Goal: Task Accomplishment & Management: Use online tool/utility

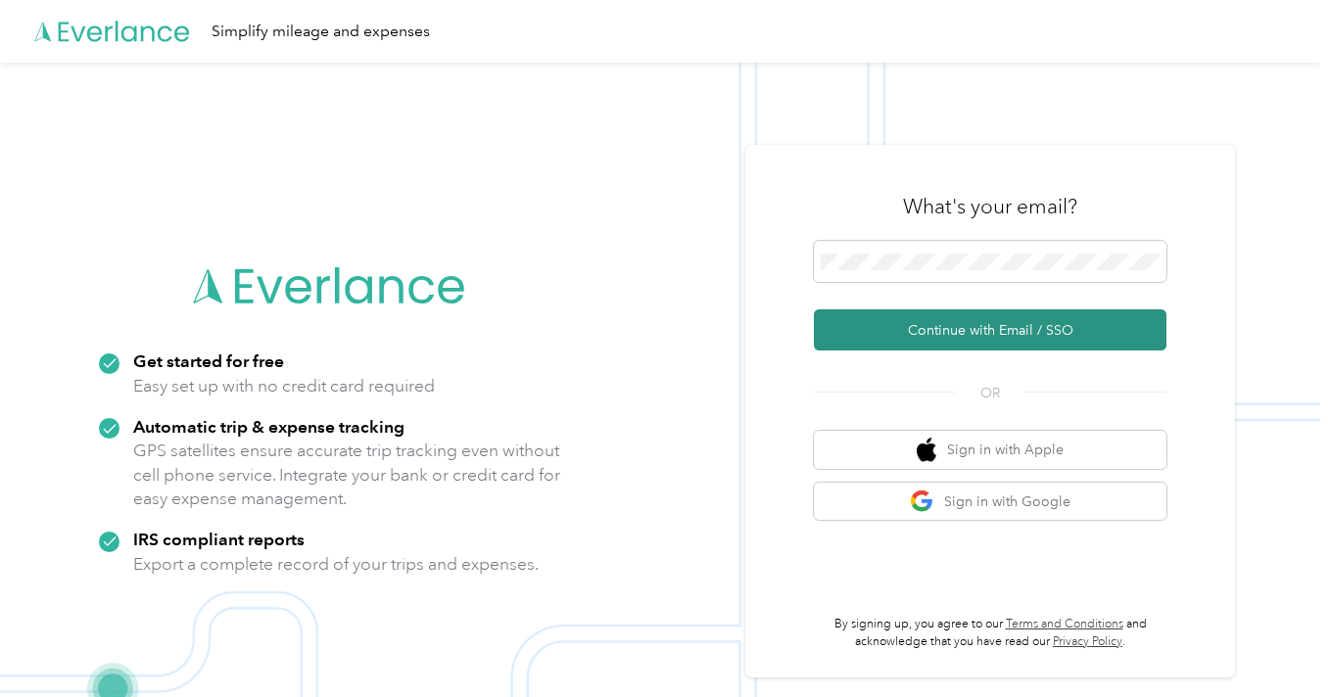
click at [979, 332] on button "Continue with Email / SSO" at bounding box center [990, 329] width 353 height 41
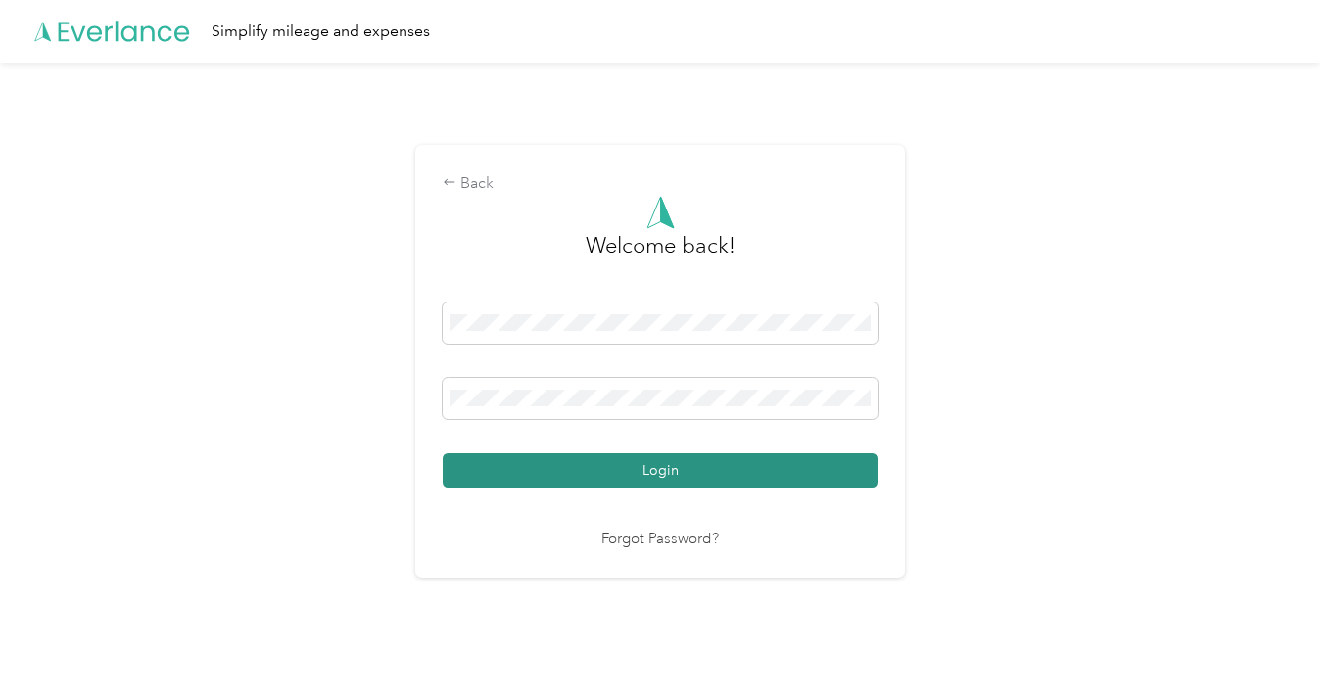
click at [689, 474] on button "Login" at bounding box center [660, 470] width 435 height 34
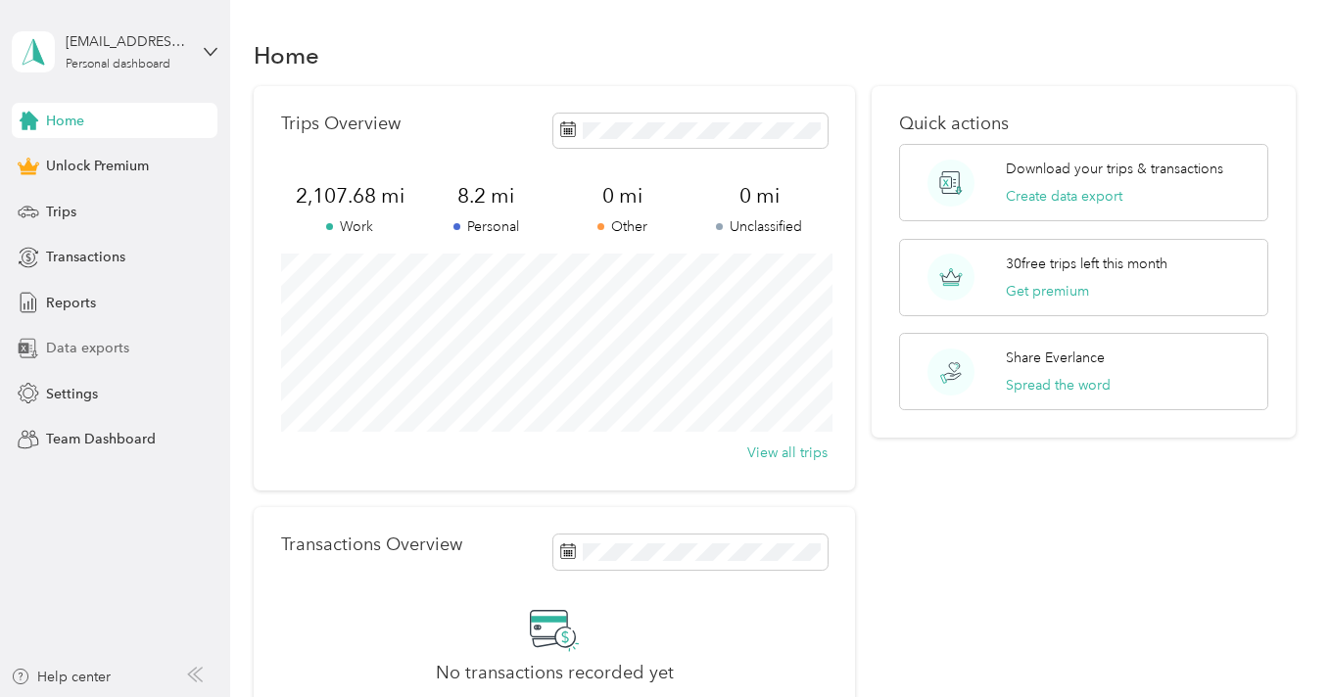
click at [94, 343] on span "Data exports" at bounding box center [87, 348] width 83 height 21
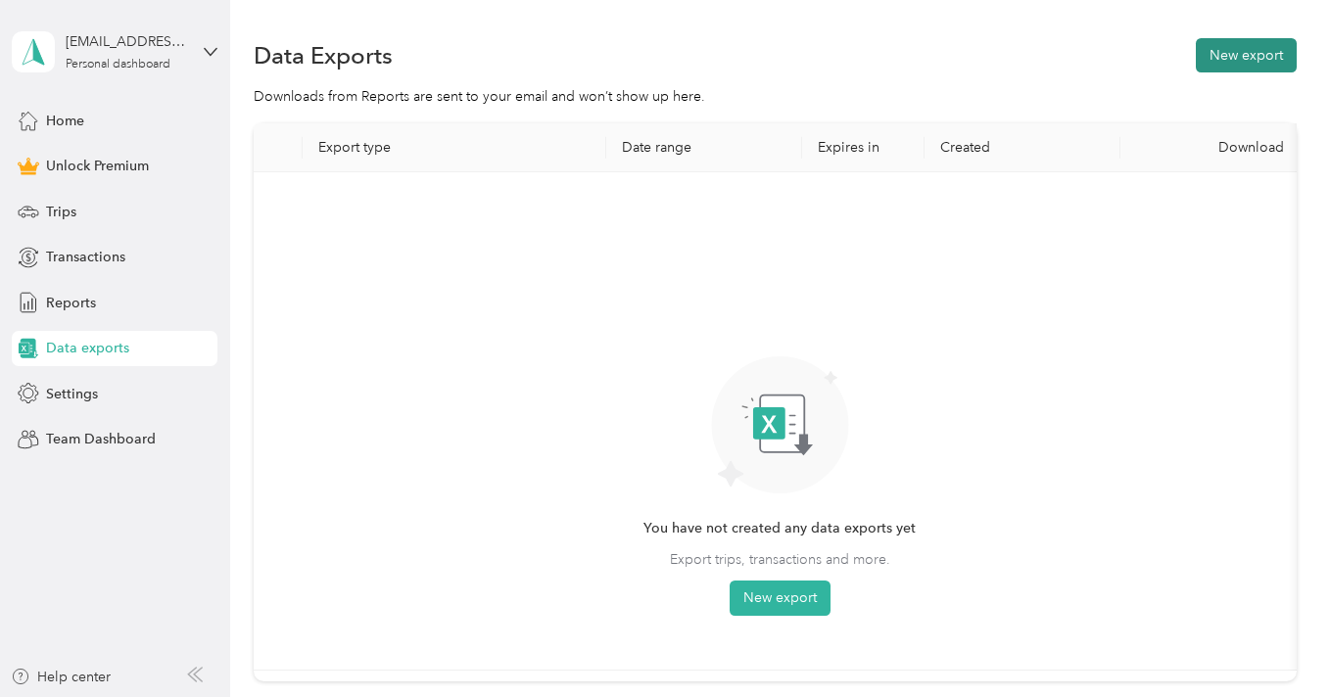
click at [1254, 59] on button "New export" at bounding box center [1246, 55] width 101 height 34
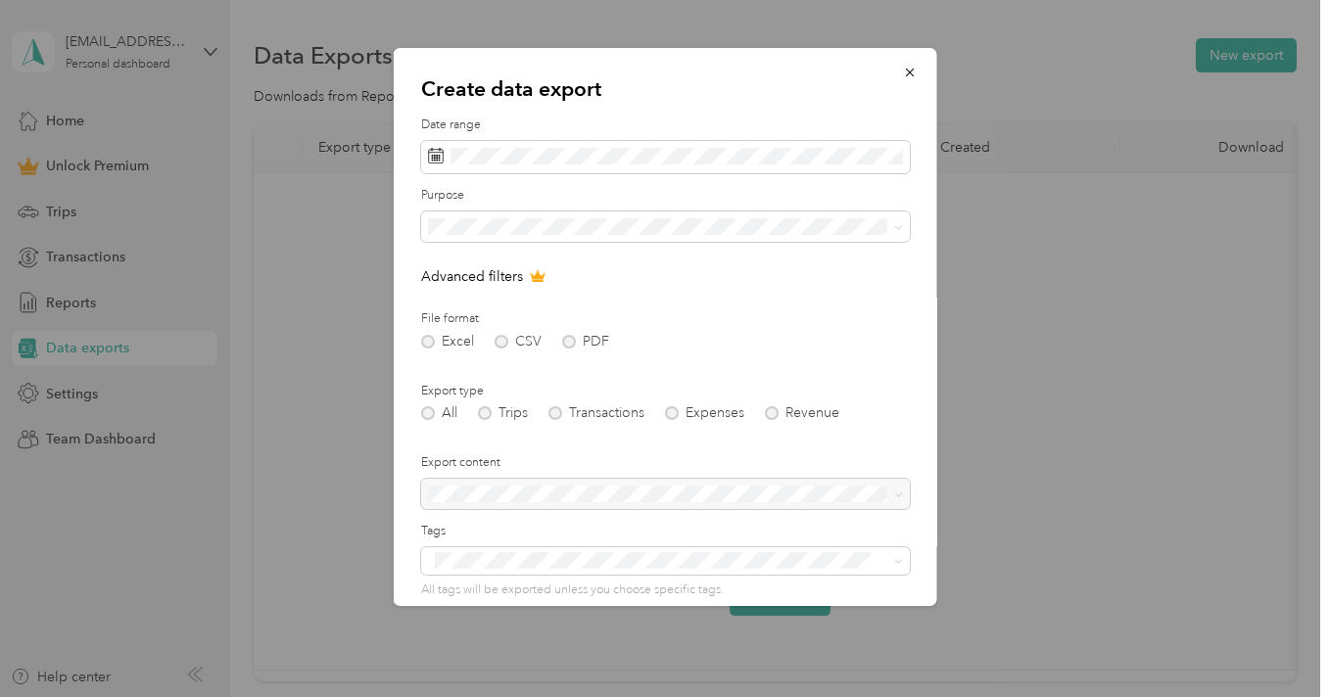
click at [570, 344] on div "Excel CSV PDF" at bounding box center [665, 342] width 489 height 14
click at [568, 342] on div "Excel CSV PDF" at bounding box center [665, 342] width 489 height 14
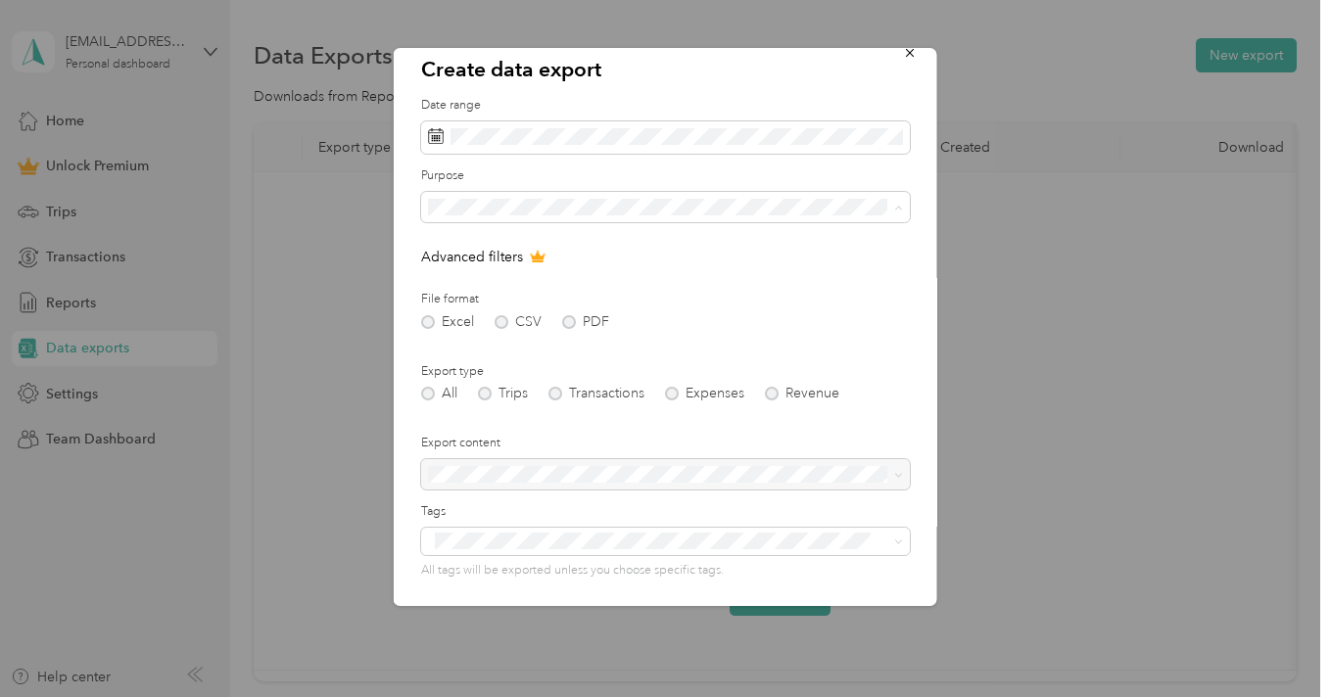
click at [460, 273] on span "Work" at bounding box center [451, 275] width 33 height 17
click at [488, 398] on div "All Trips Transactions Expenses Revenue" at bounding box center [665, 394] width 489 height 14
click at [487, 394] on div "All Trips Transactions Expenses Revenue" at bounding box center [665, 394] width 489 height 14
click at [566, 325] on div "Excel CSV PDF" at bounding box center [665, 322] width 489 height 14
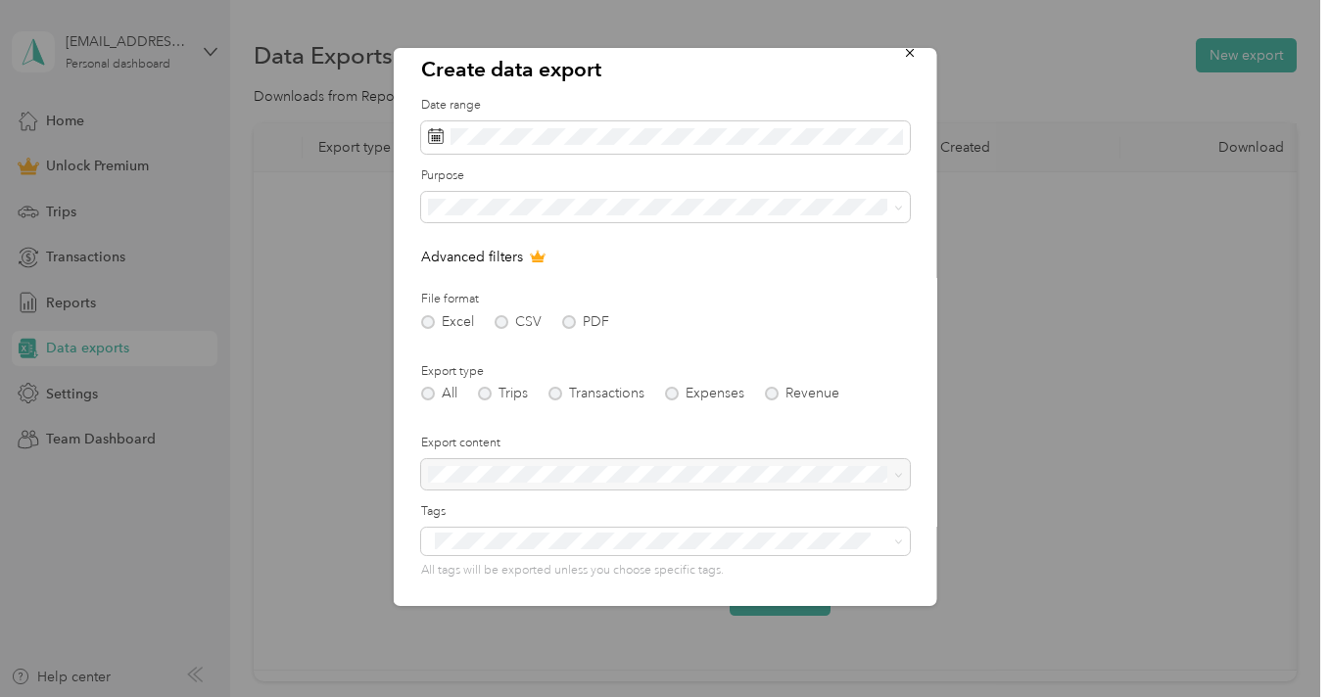
click at [566, 325] on div "Excel CSV PDF" at bounding box center [665, 322] width 489 height 14
click at [566, 317] on div "Excel CSV PDF" at bounding box center [665, 322] width 489 height 14
click at [655, 294] on label "File format" at bounding box center [665, 300] width 489 height 18
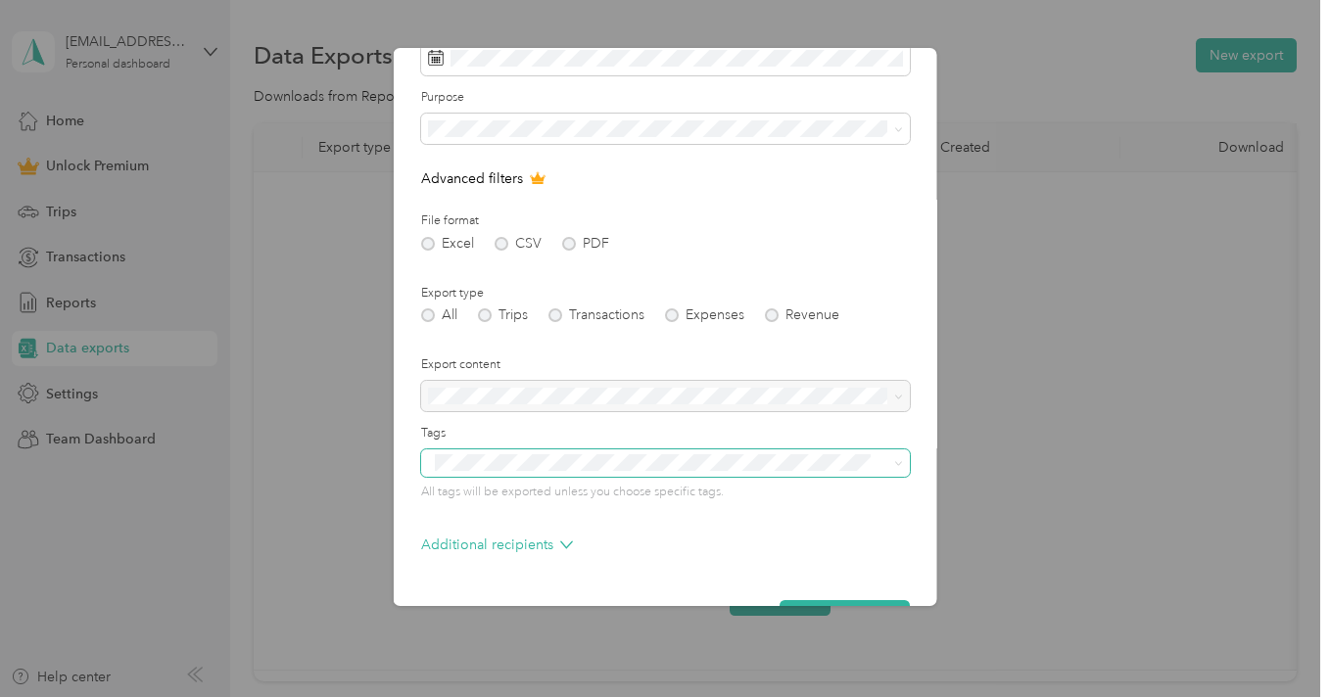
scroll to position [118, 0]
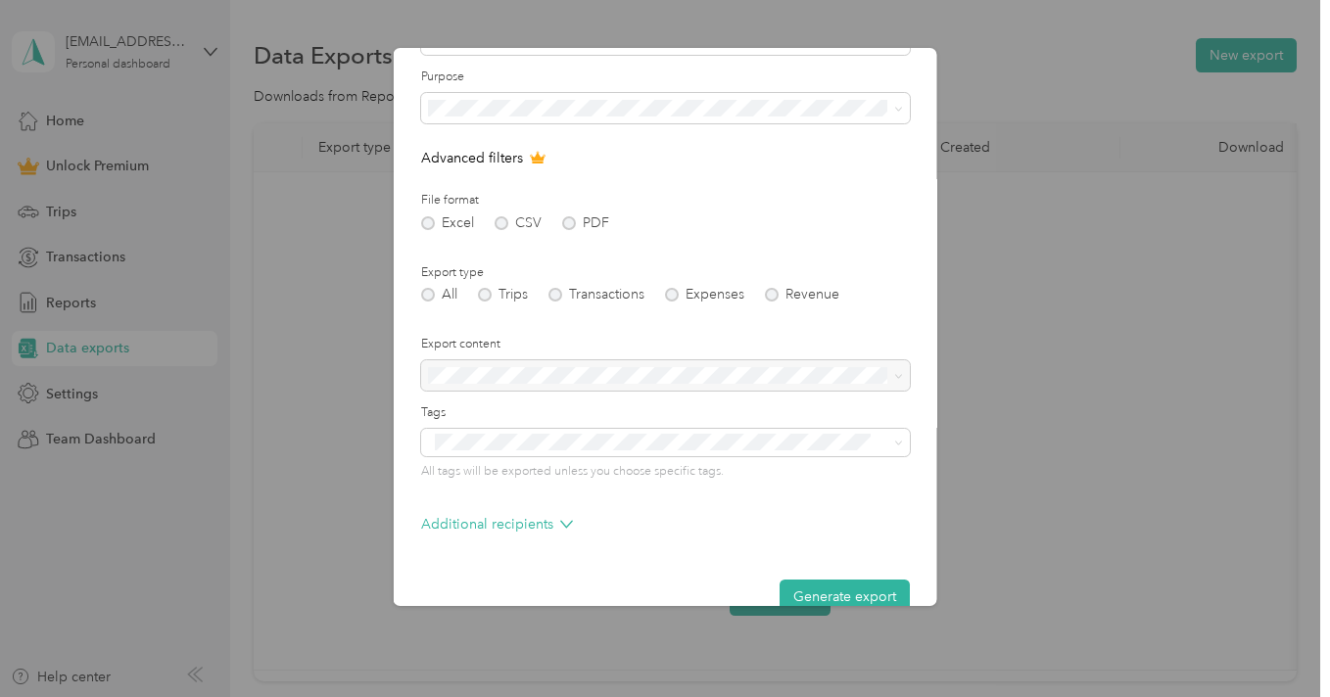
click at [562, 376] on div at bounding box center [665, 375] width 489 height 31
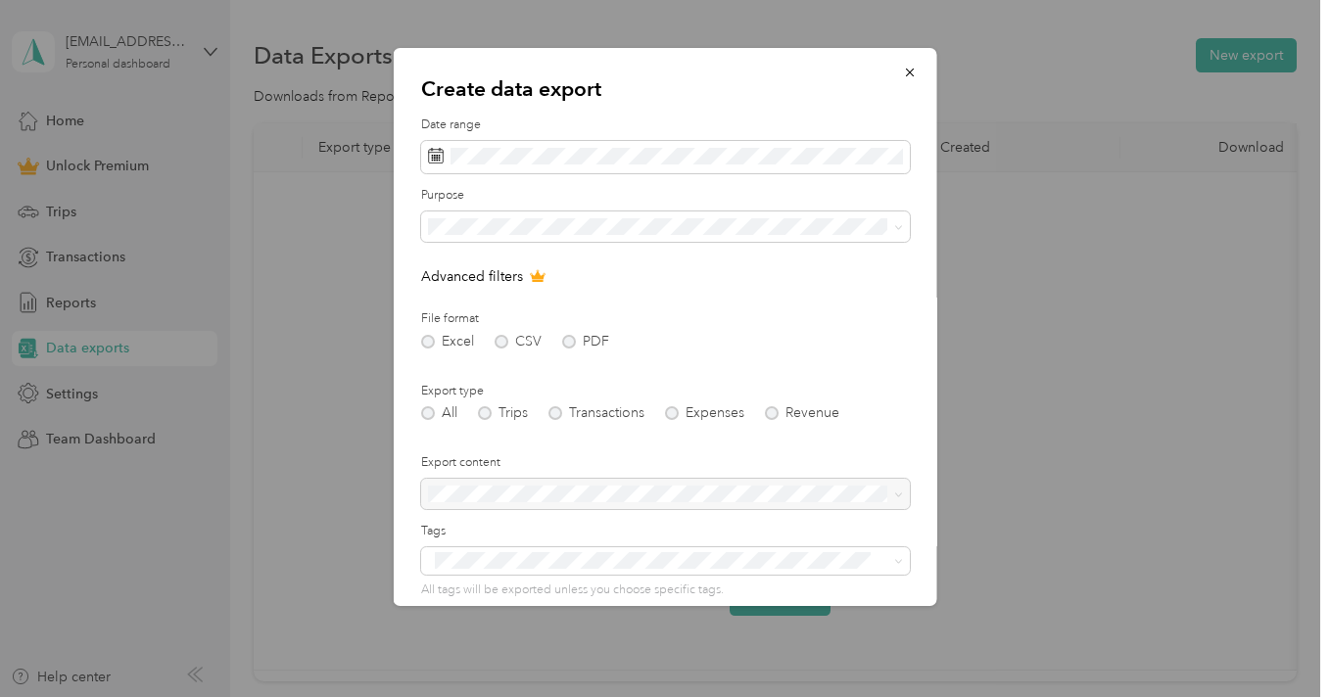
scroll to position [154, 0]
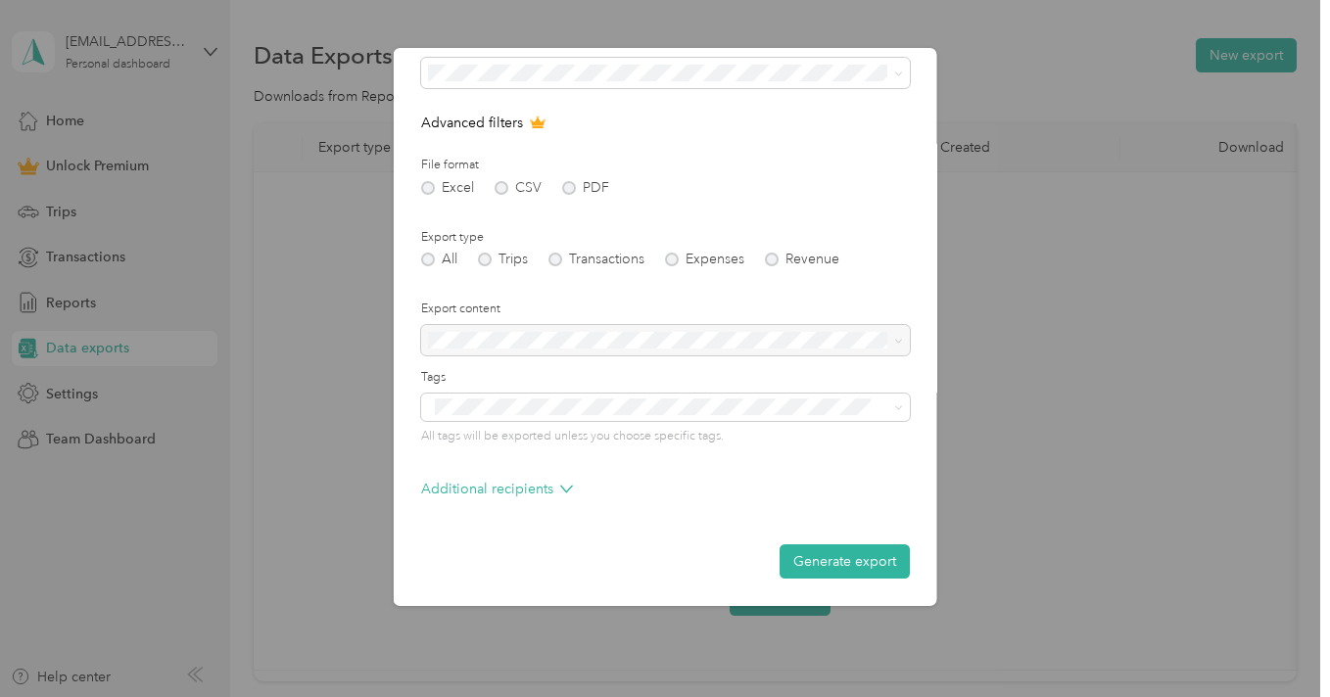
click at [574, 343] on div at bounding box center [665, 340] width 489 height 31
click at [842, 568] on button "Generate export" at bounding box center [845, 561] width 130 height 34
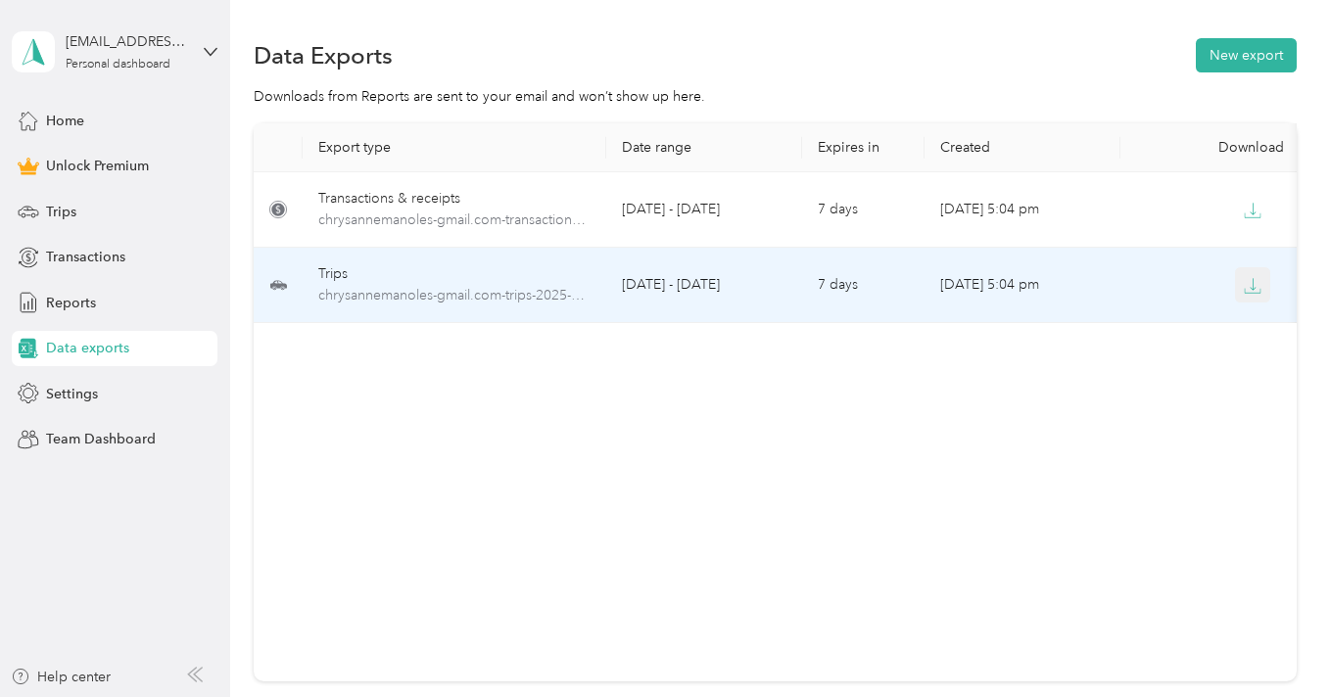
click at [1256, 277] on icon "button" at bounding box center [1253, 286] width 18 height 18
